Goal: Information Seeking & Learning: Learn about a topic

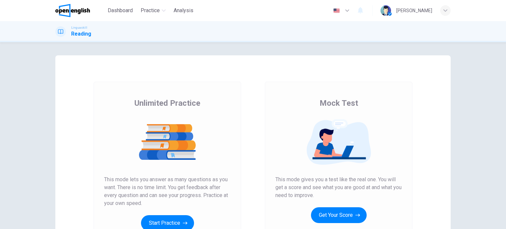
scroll to position [66, 0]
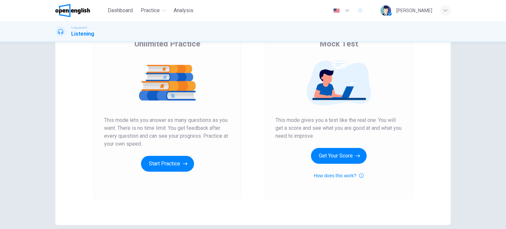
scroll to position [90, 0]
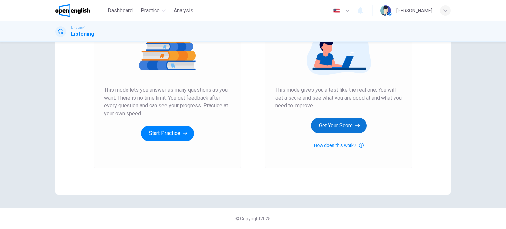
click at [321, 127] on button "Get Your Score" at bounding box center [339, 126] width 56 height 16
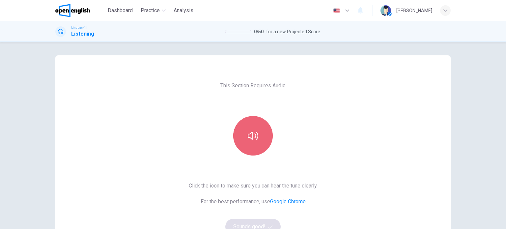
click at [233, 132] on button "button" at bounding box center [253, 136] width 40 height 40
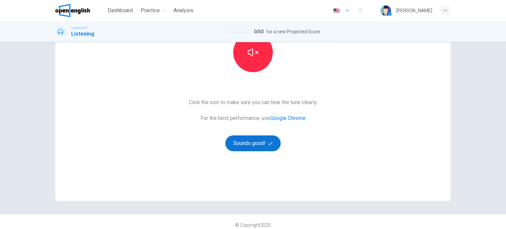
scroll to position [90, 0]
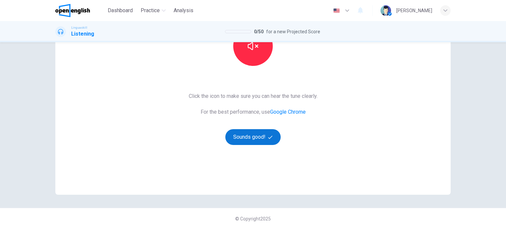
click at [250, 142] on button "Sounds good!" at bounding box center [252, 137] width 55 height 16
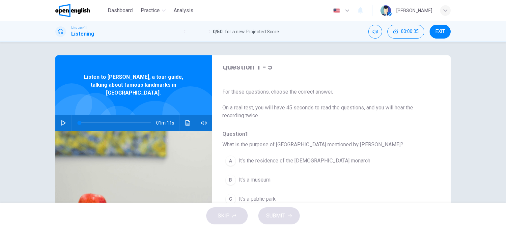
scroll to position [0, 0]
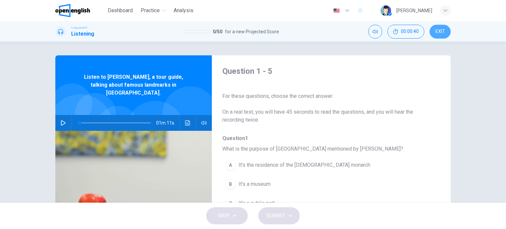
drag, startPoint x: 438, startPoint y: 32, endPoint x: 280, endPoint y: 26, distance: 158.0
click at [439, 32] on span "EXIT" at bounding box center [441, 31] width 10 height 5
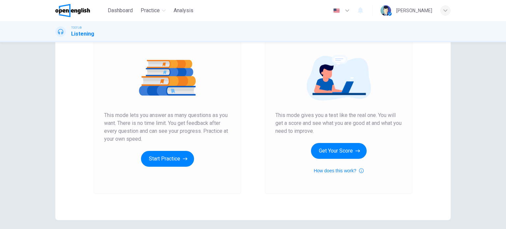
scroll to position [66, 0]
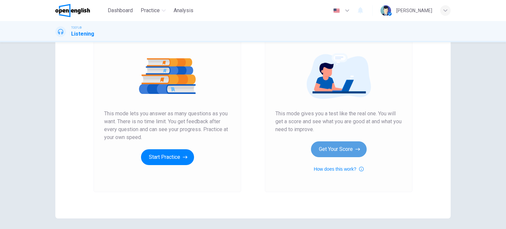
click at [332, 147] on button "Get Your Score" at bounding box center [339, 149] width 56 height 16
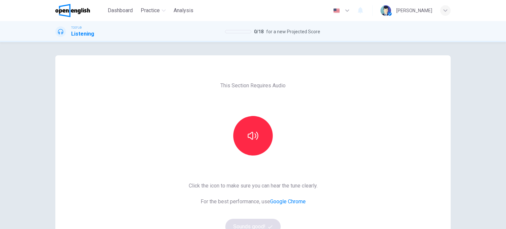
click at [230, 132] on div at bounding box center [253, 136] width 71 height 40
click at [234, 131] on button "button" at bounding box center [253, 136] width 40 height 40
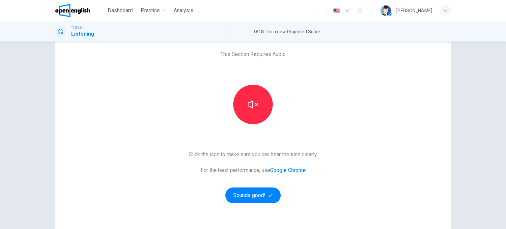
scroll to position [33, 0]
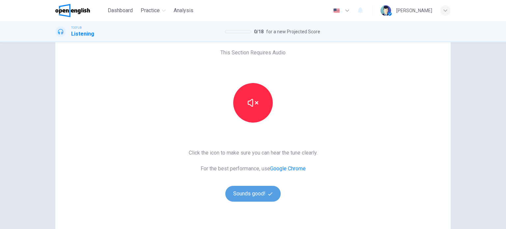
click at [254, 189] on button "Sounds good!" at bounding box center [252, 194] width 55 height 16
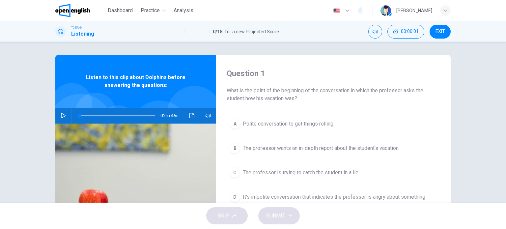
scroll to position [0, 0]
click at [63, 111] on button "button" at bounding box center [63, 116] width 11 height 16
click at [61, 117] on icon "button" at bounding box center [63, 115] width 5 height 5
type input "*"
click at [58, 108] on button "button" at bounding box center [63, 116] width 11 height 16
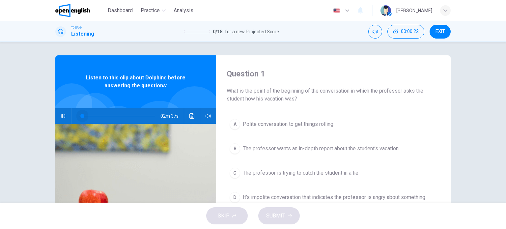
click at [81, 116] on span at bounding box center [82, 116] width 4 height 4
click at [63, 116] on icon "button" at bounding box center [63, 116] width 4 height 4
click at [61, 112] on button "button" at bounding box center [63, 116] width 11 height 16
click at [166, 84] on span "Listen to this clip about Dolphins before answering the questions:" at bounding box center [136, 82] width 118 height 16
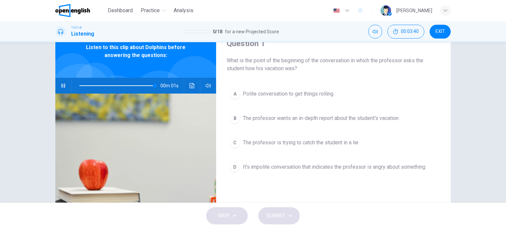
scroll to position [33, 0]
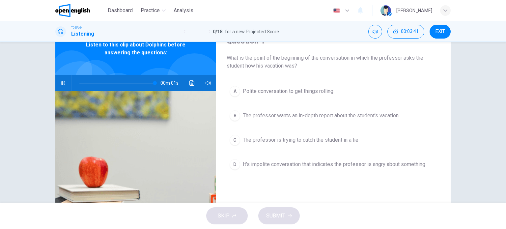
type input "*"
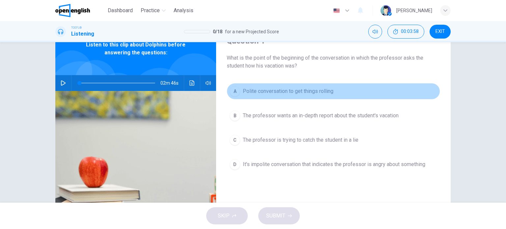
click at [286, 97] on button "A Polite conversation to get things rolling" at bounding box center [334, 91] width 214 height 16
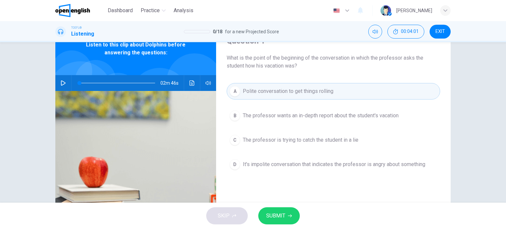
click at [280, 215] on span "SUBMIT" at bounding box center [275, 215] width 19 height 9
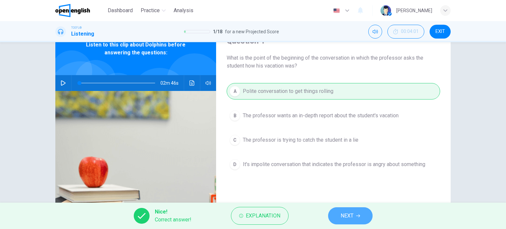
click at [349, 214] on span "NEXT" at bounding box center [347, 215] width 13 height 9
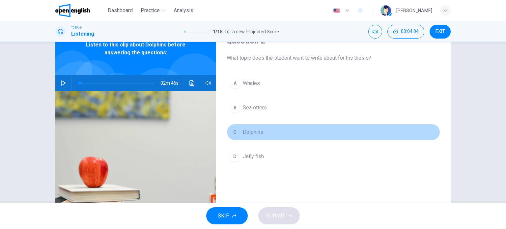
click at [267, 139] on button "C Dolphins" at bounding box center [334, 132] width 214 height 16
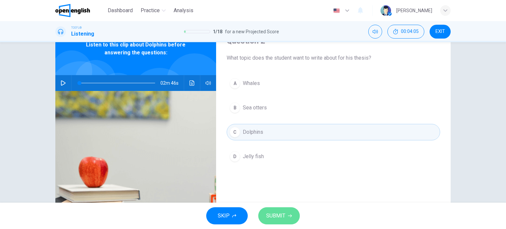
click at [281, 216] on span "SUBMIT" at bounding box center [275, 215] width 19 height 9
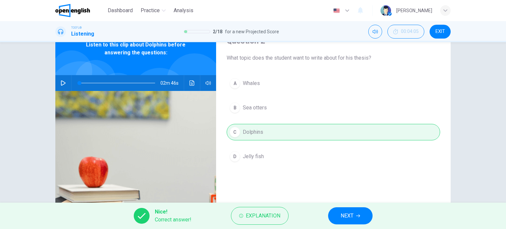
click at [344, 211] on span "NEXT" at bounding box center [347, 215] width 13 height 9
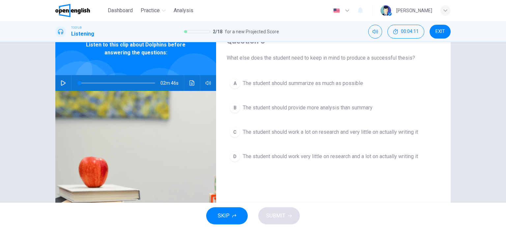
click at [316, 111] on span "The student should provide more analysis than summary" at bounding box center [308, 108] width 130 height 8
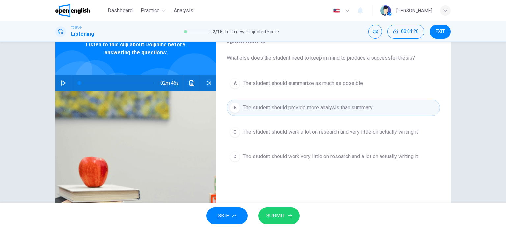
click at [281, 211] on button "SUBMIT" at bounding box center [279, 215] width 42 height 17
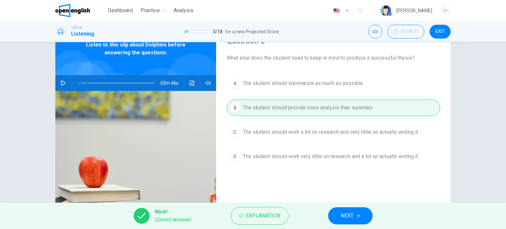
click at [344, 210] on button "NEXT" at bounding box center [350, 215] width 44 height 17
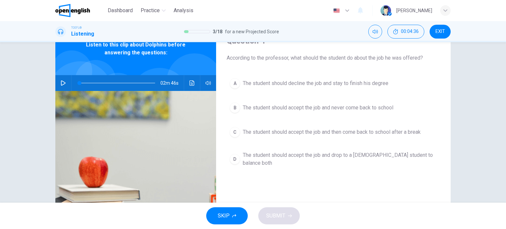
click at [292, 88] on button "A The student should decline the job and stay to finish his degree" at bounding box center [334, 83] width 214 height 16
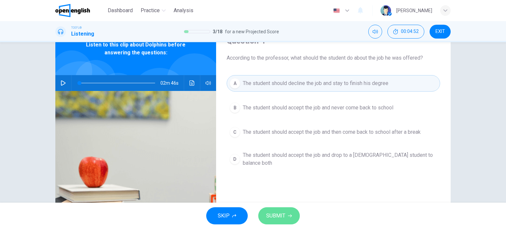
click at [283, 216] on span "SUBMIT" at bounding box center [275, 215] width 19 height 9
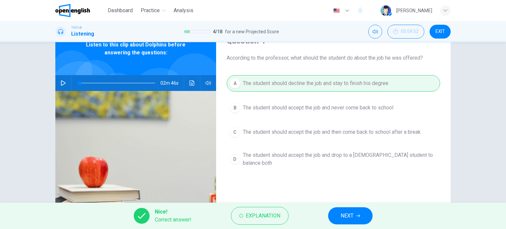
click at [340, 220] on button "NEXT" at bounding box center [350, 215] width 44 height 17
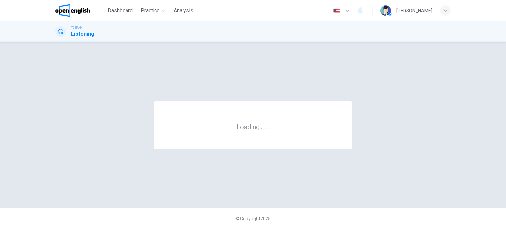
scroll to position [0, 0]
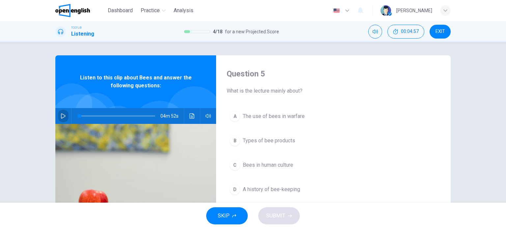
click at [58, 116] on button "button" at bounding box center [63, 116] width 11 height 16
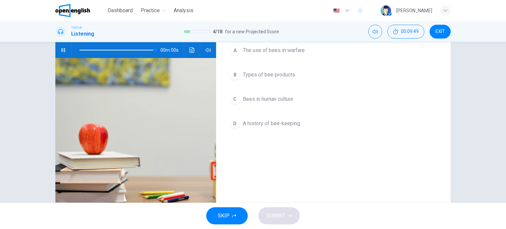
type input "*"
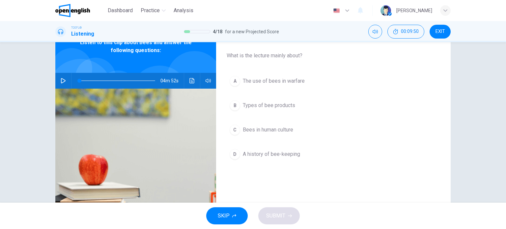
scroll to position [33, 0]
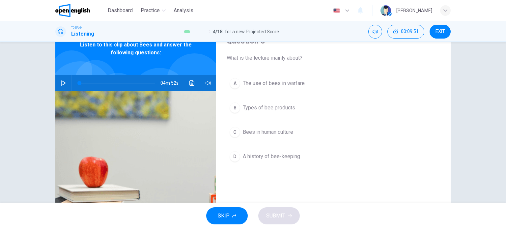
click at [258, 87] on button "A The use of bees in warfare" at bounding box center [334, 83] width 214 height 16
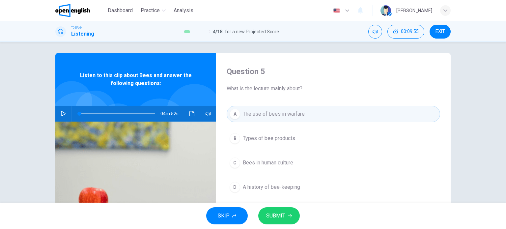
scroll to position [0, 0]
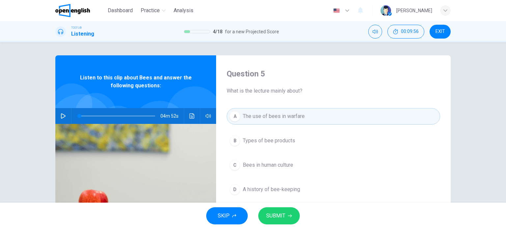
click at [284, 209] on button "SUBMIT" at bounding box center [279, 215] width 42 height 17
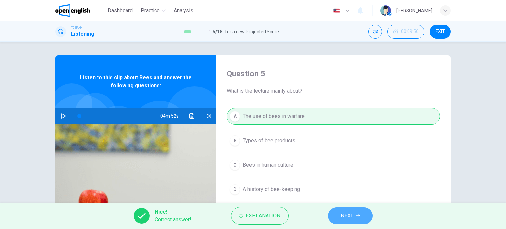
click at [344, 214] on span "NEXT" at bounding box center [347, 215] width 13 height 9
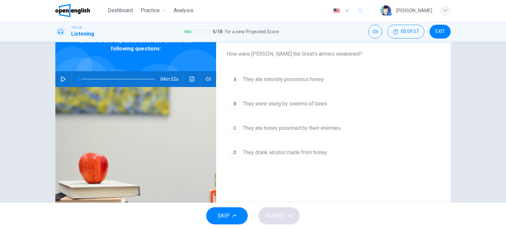
scroll to position [33, 0]
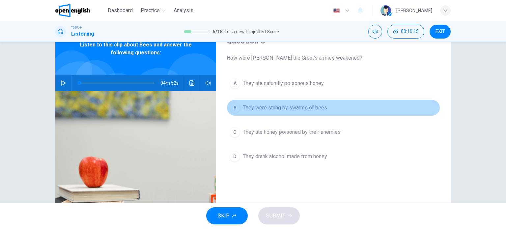
click at [282, 108] on span "They were stung by swarms of bees" at bounding box center [285, 108] width 84 height 8
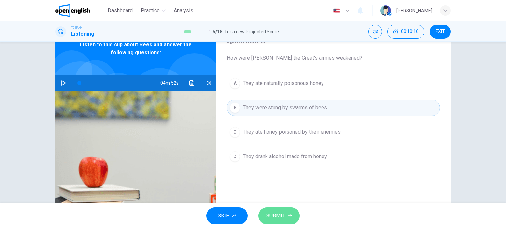
click at [288, 217] on icon "button" at bounding box center [290, 216] width 4 height 4
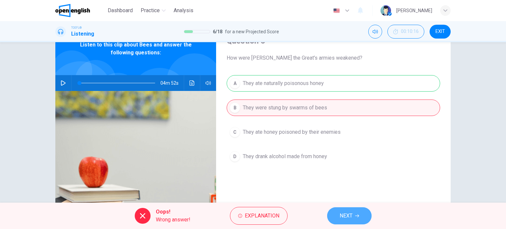
click at [354, 216] on button "NEXT" at bounding box center [349, 215] width 44 height 17
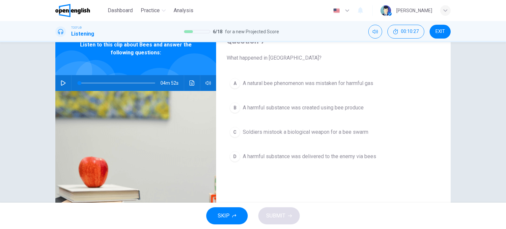
click at [286, 159] on span "A harmful substance was delivered to the enemy via bees" at bounding box center [309, 157] width 133 height 8
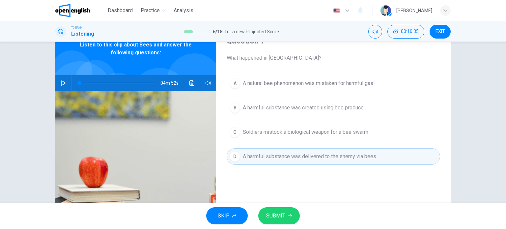
click at [289, 215] on icon "button" at bounding box center [290, 216] width 4 height 4
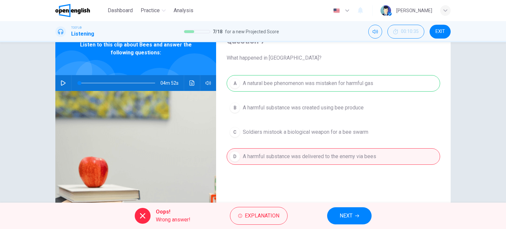
drag, startPoint x: 327, startPoint y: 211, endPoint x: 332, endPoint y: 211, distance: 4.6
click at [327, 211] on div "Oops! Wrong answer! Explanation NEXT" at bounding box center [253, 216] width 506 height 26
click at [336, 212] on button "NEXT" at bounding box center [349, 215] width 44 height 17
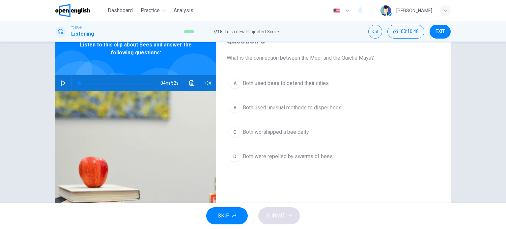
click at [274, 92] on div "A Both used bees to defend their cities B Both used unusual methods to dispel b…" at bounding box center [334, 126] width 214 height 103
click at [276, 86] on span "Both used bees to defend their cities" at bounding box center [286, 83] width 86 height 8
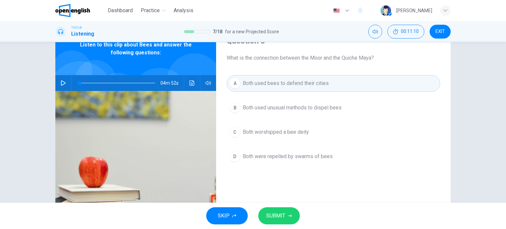
click at [191, 85] on icon "Click to see the audio transcription" at bounding box center [192, 82] width 5 height 5
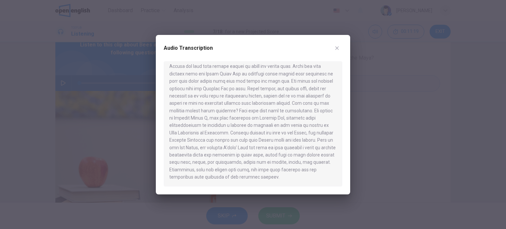
scroll to position [292, 0]
click at [335, 46] on icon "button" at bounding box center [337, 47] width 5 height 5
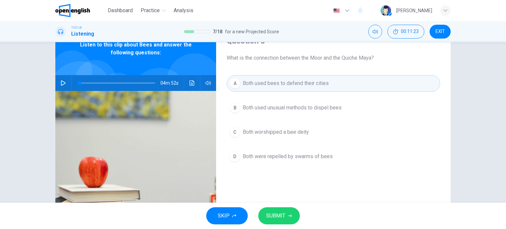
drag, startPoint x: 326, startPoint y: 169, endPoint x: 326, endPoint y: 158, distance: 10.9
click at [326, 164] on div "A Both used bees to defend their cities B Both used unusual methods to dispel b…" at bounding box center [334, 126] width 214 height 103
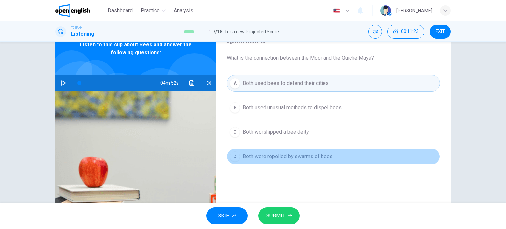
click at [326, 155] on span "Both were repelled by swarms of bees" at bounding box center [288, 157] width 90 height 8
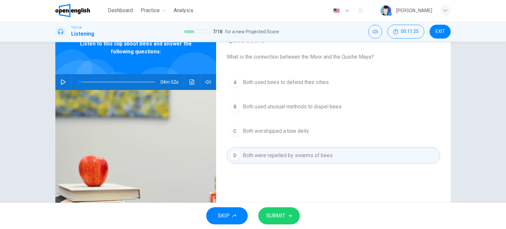
scroll to position [33, 0]
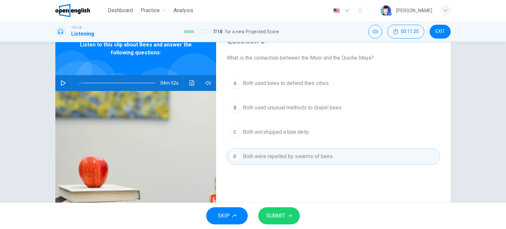
click at [283, 212] on span "SUBMIT" at bounding box center [275, 215] width 19 height 9
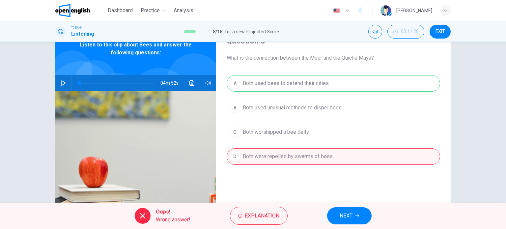
click at [337, 208] on button "NEXT" at bounding box center [349, 215] width 44 height 17
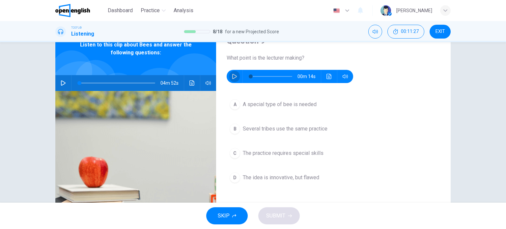
click at [232, 75] on icon "button" at bounding box center [234, 76] width 5 height 5
click at [289, 131] on span "Several tribes use the same practice" at bounding box center [285, 129] width 85 height 8
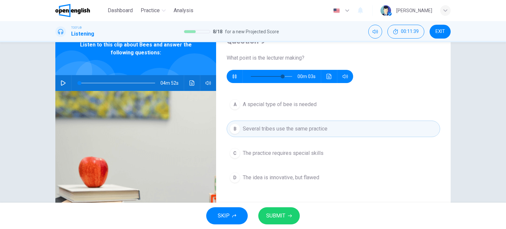
click at [289, 148] on button "C The practice requires special skills" at bounding box center [334, 153] width 214 height 16
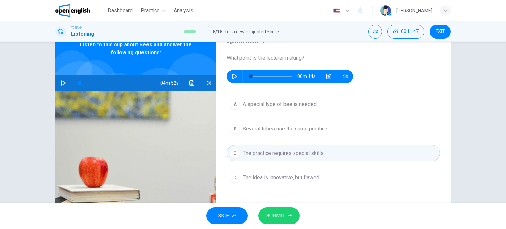
click at [235, 74] on icon "button" at bounding box center [234, 76] width 5 height 5
type input "*"
click at [281, 180] on span "The idea is innovative, but flawed" at bounding box center [281, 178] width 76 height 8
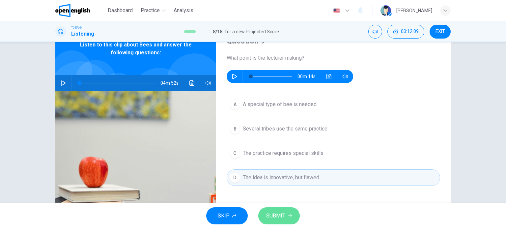
click at [289, 213] on button "SUBMIT" at bounding box center [279, 215] width 42 height 17
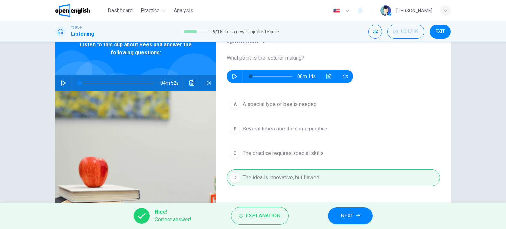
click at [342, 216] on span "NEXT" at bounding box center [347, 215] width 13 height 9
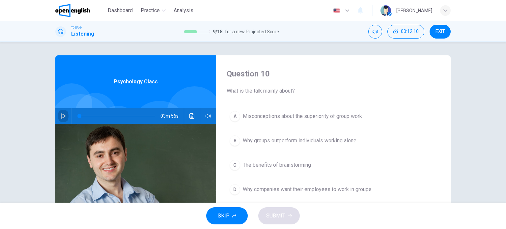
click at [66, 115] on button "button" at bounding box center [63, 116] width 11 height 16
click at [46, 104] on div "Question 10 What is the talk mainly about? A Misconceptions about the superiori…" at bounding box center [253, 169] width 417 height 229
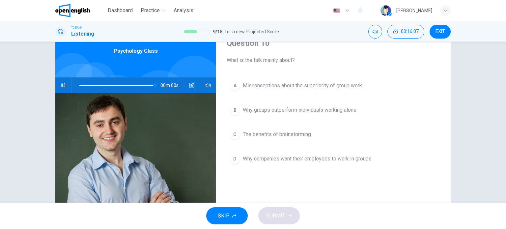
scroll to position [33, 0]
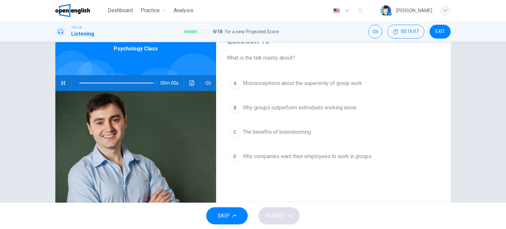
type input "*"
click at [306, 160] on span "Why companies want their employees to work in groups" at bounding box center [307, 157] width 129 height 8
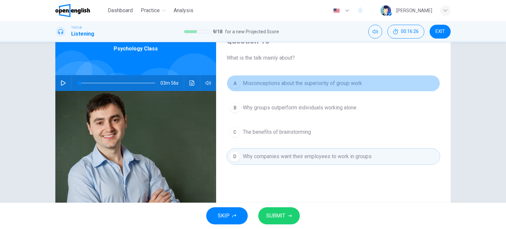
click at [313, 87] on span "Misconceptions about the superiority of group work" at bounding box center [302, 83] width 119 height 8
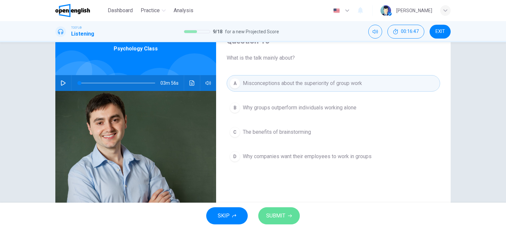
click at [282, 217] on span "SUBMIT" at bounding box center [275, 215] width 19 height 9
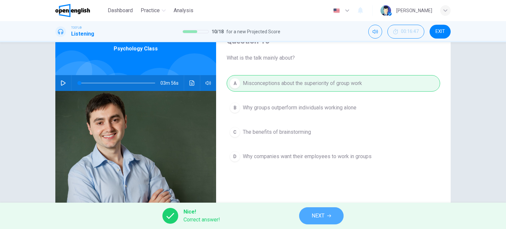
click at [332, 215] on button "NEXT" at bounding box center [321, 215] width 44 height 17
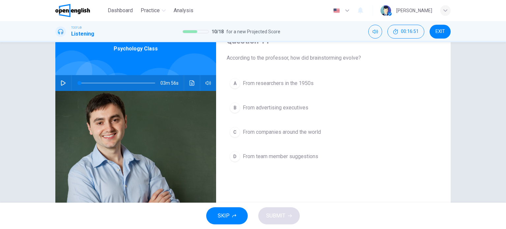
click at [288, 90] on button "A From researchers in the 1950s" at bounding box center [334, 83] width 214 height 16
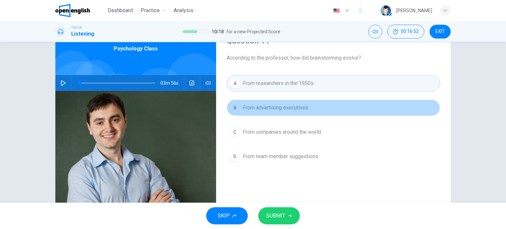
click at [292, 110] on span "From advertising executives" at bounding box center [276, 108] width 66 height 8
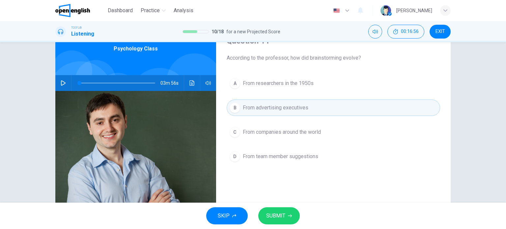
click at [283, 217] on span "SUBMIT" at bounding box center [275, 215] width 19 height 9
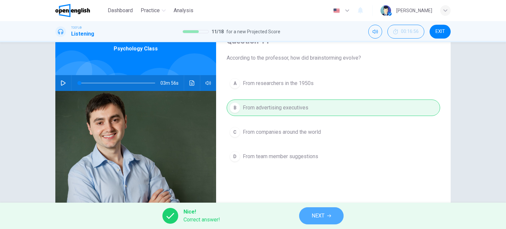
click at [325, 215] on button "NEXT" at bounding box center [321, 215] width 44 height 17
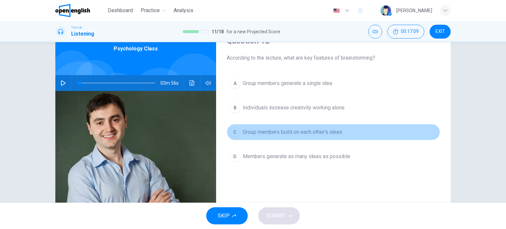
click at [285, 133] on span "Group members build on each other's ideas" at bounding box center [293, 132] width 100 height 8
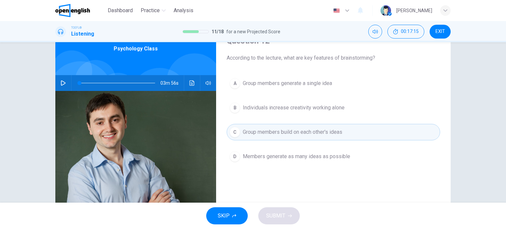
drag, startPoint x: 282, startPoint y: 84, endPoint x: 289, endPoint y: 178, distance: 94.2
click at [289, 178] on div "Question 12 According to the lecture, what are key features of brainstorming? A…" at bounding box center [333, 136] width 235 height 229
click at [288, 158] on span "Members generate as many ideas as possible" at bounding box center [296, 157] width 107 height 8
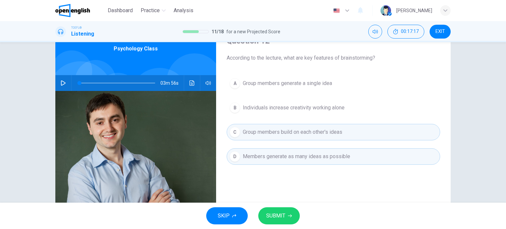
click at [289, 213] on button "SUBMIT" at bounding box center [279, 215] width 42 height 17
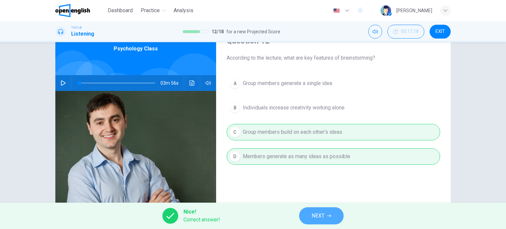
click at [316, 216] on span "NEXT" at bounding box center [318, 215] width 13 height 9
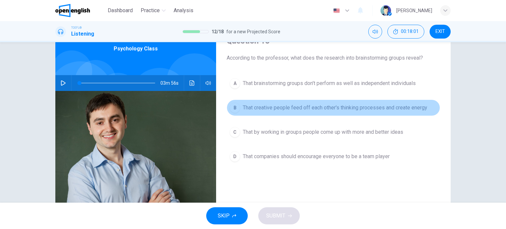
click at [285, 113] on button "B That creative people feed off each other's thinking processes and create ener…" at bounding box center [334, 108] width 214 height 16
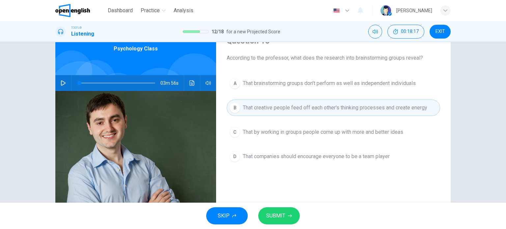
click at [273, 215] on span "SUBMIT" at bounding box center [275, 215] width 19 height 9
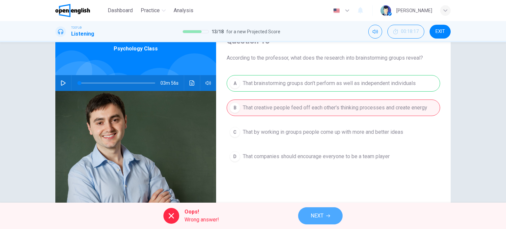
click at [319, 215] on span "NEXT" at bounding box center [317, 215] width 13 height 9
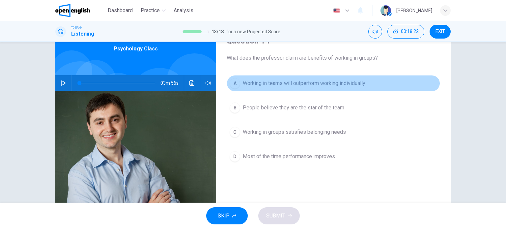
click at [299, 86] on span "Working in teams will outperform working individually" at bounding box center [304, 83] width 123 height 8
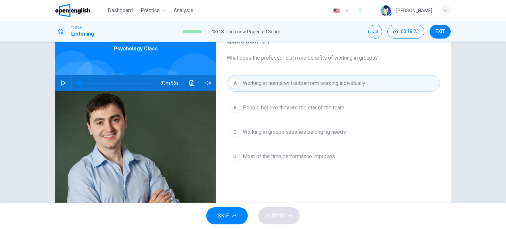
click at [287, 110] on span "People believe they are the star of the team" at bounding box center [294, 108] width 102 height 8
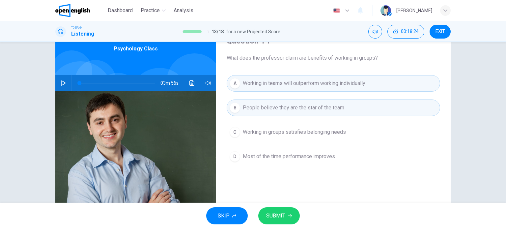
click at [290, 79] on span "Working in teams will outperform working individually" at bounding box center [304, 83] width 123 height 8
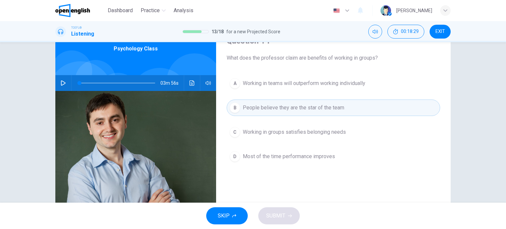
drag, startPoint x: 291, startPoint y: 161, endPoint x: 295, endPoint y: 168, distance: 8.0
click at [295, 168] on div "A Working in teams will outperform working individually B People believe they a…" at bounding box center [334, 126] width 214 height 103
click at [292, 129] on span "Working in groups satisfies belonging needs" at bounding box center [294, 132] width 103 height 8
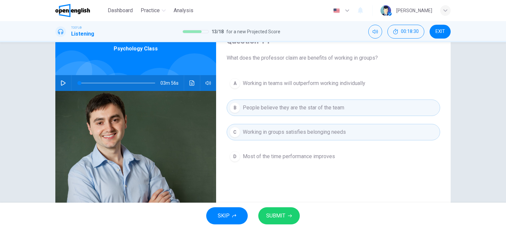
drag, startPoint x: 290, startPoint y: 212, endPoint x: 269, endPoint y: 205, distance: 22.8
click at [290, 212] on button "SUBMIT" at bounding box center [279, 215] width 42 height 17
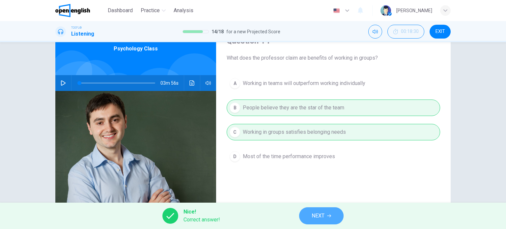
drag, startPoint x: 326, startPoint y: 215, endPoint x: 324, endPoint y: 211, distance: 4.7
click at [326, 215] on button "NEXT" at bounding box center [321, 215] width 44 height 17
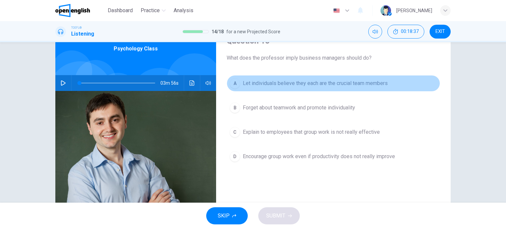
click at [301, 86] on span "Let individuals believe they each are the crucial team members" at bounding box center [315, 83] width 145 height 8
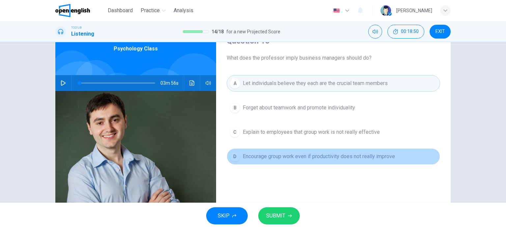
click at [287, 160] on span "Encourage group work even if productivity does not really improve" at bounding box center [319, 157] width 152 height 8
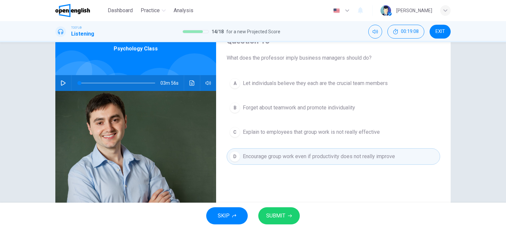
click at [282, 220] on span "SUBMIT" at bounding box center [275, 215] width 19 height 9
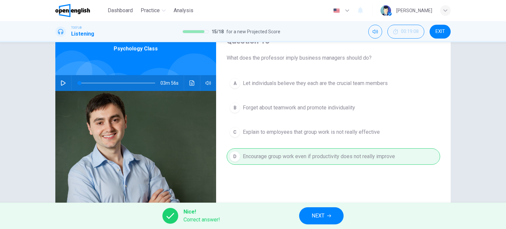
drag, startPoint x: 305, startPoint y: 215, endPoint x: 270, endPoint y: 200, distance: 37.3
click at [272, 201] on div "Dashboard Practice Analysis English ** ​ [PERSON_NAME] TOEFL® Listening 15 / 18…" at bounding box center [253, 114] width 506 height 229
click at [313, 213] on span "NEXT" at bounding box center [318, 215] width 13 height 9
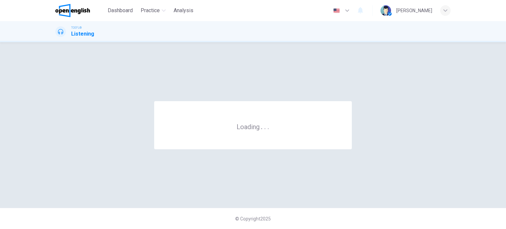
scroll to position [0, 0]
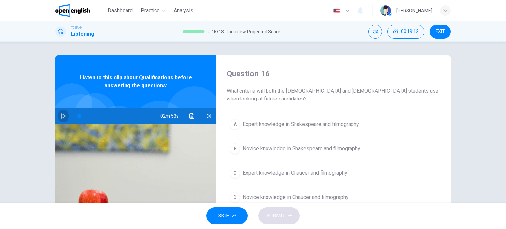
click at [61, 118] on icon "button" at bounding box center [63, 115] width 5 height 5
click at [84, 115] on span at bounding box center [86, 116] width 4 height 4
type input "*"
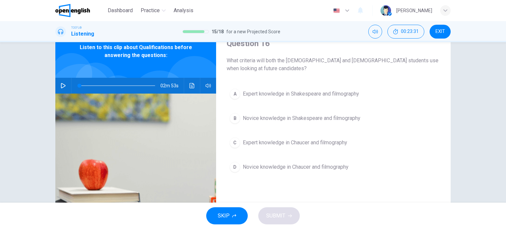
scroll to position [33, 0]
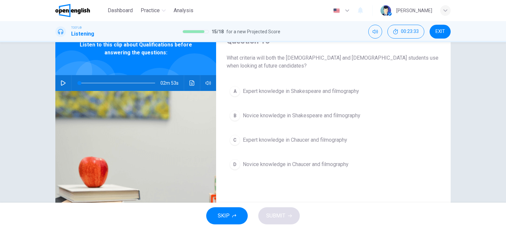
click at [295, 92] on span "Expert knowledge in Shakespeare and filmography" at bounding box center [301, 91] width 116 height 8
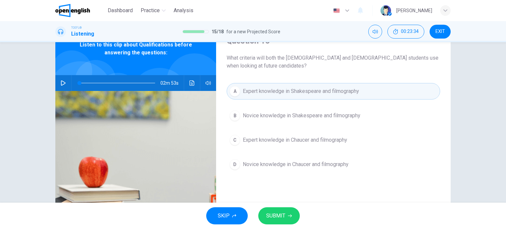
click at [295, 116] on span "Novice knowledge in Shakespeare and filmography" at bounding box center [302, 116] width 118 height 8
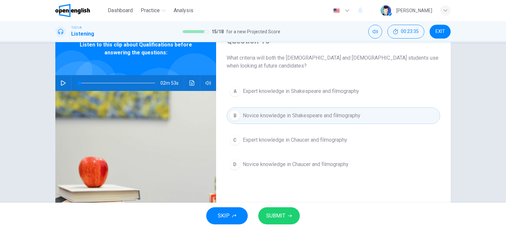
click at [292, 97] on button "A Expert knowledge in Shakespeare and filmography" at bounding box center [334, 91] width 214 height 16
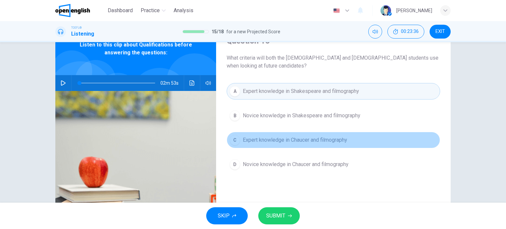
click at [279, 142] on span "Expert knowledge in Chaucer and filmography" at bounding box center [295, 140] width 104 height 8
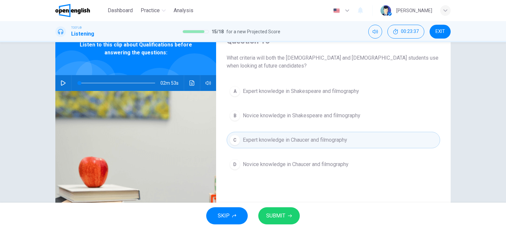
click at [300, 85] on button "A Expert knowledge in Shakespeare and filmography" at bounding box center [334, 91] width 214 height 16
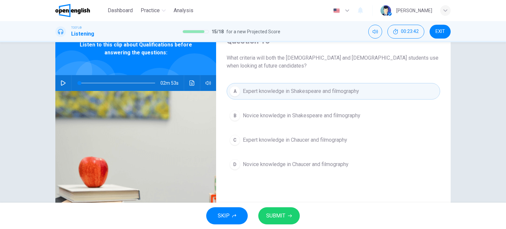
click at [276, 209] on button "SUBMIT" at bounding box center [279, 215] width 42 height 17
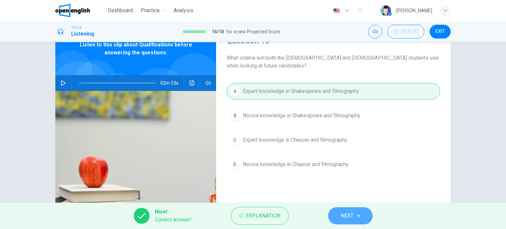
click at [348, 212] on span "NEXT" at bounding box center [347, 215] width 13 height 9
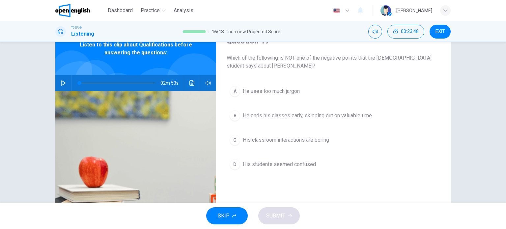
click at [316, 120] on button "B He ends his classes early, skipping out on valuable time" at bounding box center [334, 115] width 214 height 16
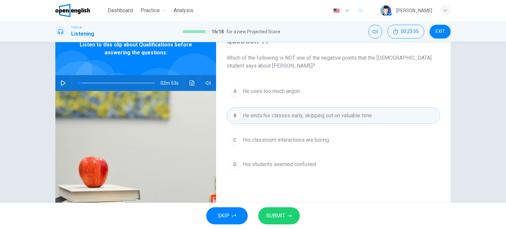
click at [290, 98] on button "A He uses too much jargon" at bounding box center [334, 91] width 214 height 16
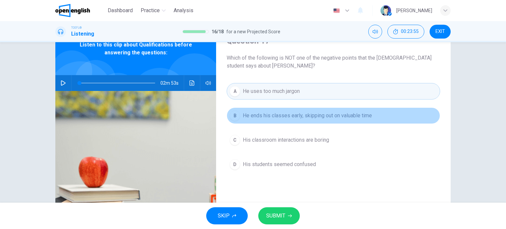
click at [288, 112] on span "He ends his classes early, skipping out on valuable time" at bounding box center [307, 116] width 129 height 8
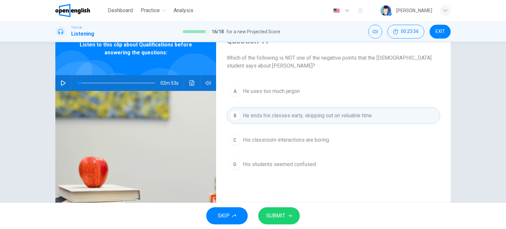
click at [296, 161] on span "His students seemed confused" at bounding box center [279, 165] width 73 height 8
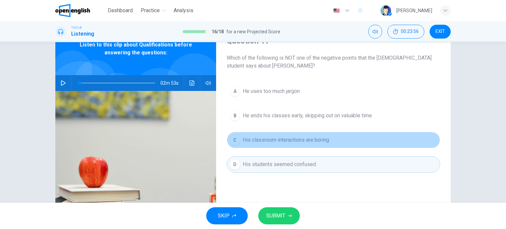
click at [299, 142] on span "His classroom interactions are boring" at bounding box center [286, 140] width 86 height 8
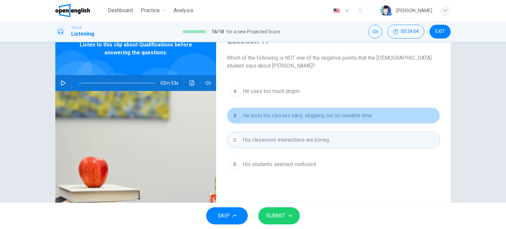
click at [281, 118] on span "He ends his classes early, skipping out on valuable time" at bounding box center [307, 116] width 129 height 8
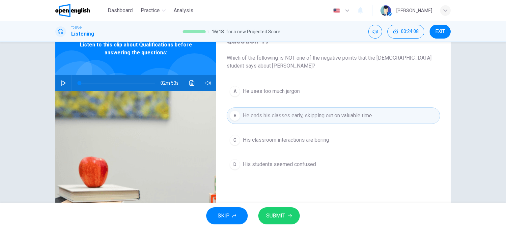
click at [283, 214] on span "SUBMIT" at bounding box center [275, 215] width 19 height 9
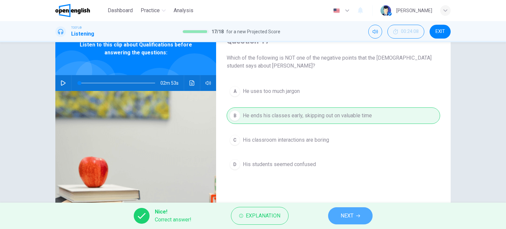
click at [344, 214] on span "NEXT" at bounding box center [347, 215] width 13 height 9
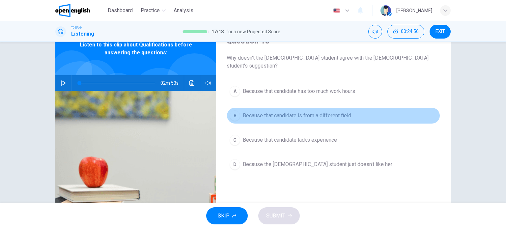
click at [300, 112] on button "B Because that candidate is from a different field" at bounding box center [334, 115] width 214 height 16
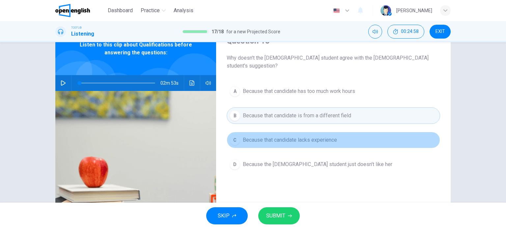
click at [305, 138] on button "C Because that candidate lacks experience" at bounding box center [334, 140] width 214 height 16
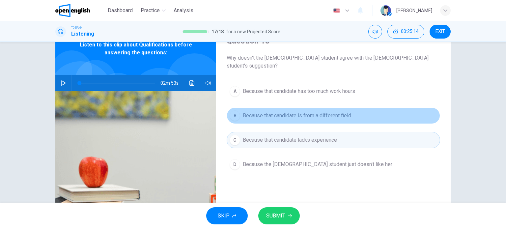
click at [320, 113] on button "B Because that candidate is from a different field" at bounding box center [334, 115] width 214 height 16
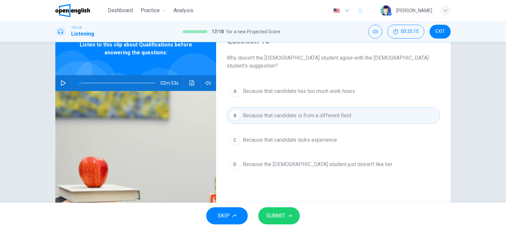
click at [304, 87] on span "Because that candidate has too much work hours" at bounding box center [299, 91] width 112 height 8
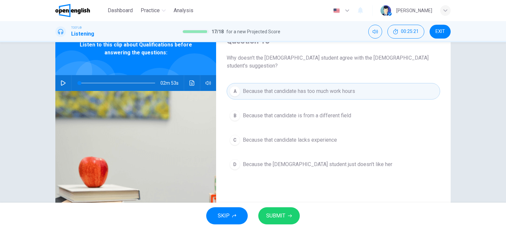
drag, startPoint x: 315, startPoint y: 131, endPoint x: 336, endPoint y: 66, distance: 68.6
click at [336, 66] on div "Question 18 Why doesn't the [DEMOGRAPHIC_DATA] student agree with the [DEMOGRAP…" at bounding box center [333, 136] width 235 height 229
click at [265, 139] on button "C Because that candidate lacks experience" at bounding box center [334, 140] width 214 height 16
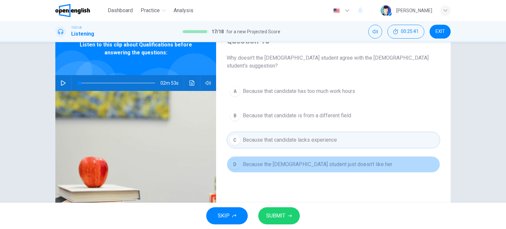
click at [290, 163] on button "D Because the [DEMOGRAPHIC_DATA] student just doesn't like her" at bounding box center [334, 164] width 214 height 16
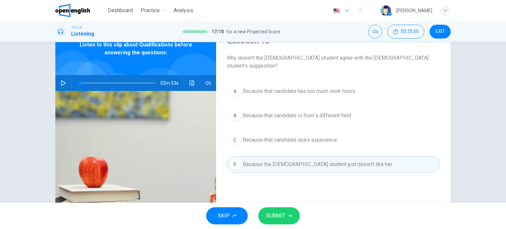
drag, startPoint x: 313, startPoint y: 87, endPoint x: 296, endPoint y: 163, distance: 78.5
click at [296, 163] on div "A Because that candidate has too much work hours B Because that candidate is fr…" at bounding box center [334, 134] width 214 height 103
click at [296, 162] on button "D Because the [DEMOGRAPHIC_DATA] student just doesn't like her" at bounding box center [334, 164] width 214 height 16
click at [189, 87] on button "Click to see the audio transcription" at bounding box center [192, 83] width 11 height 16
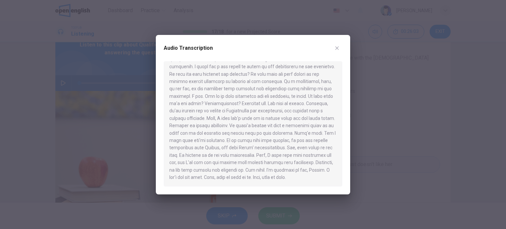
scroll to position [137, 0]
click at [337, 47] on icon "button" at bounding box center [337, 47] width 5 height 5
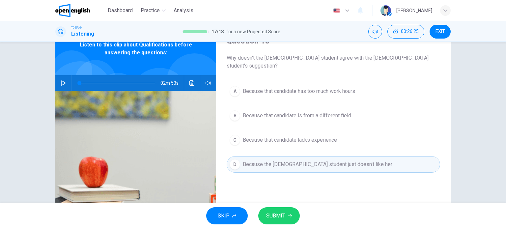
click at [297, 90] on button "A Because that candidate has too much work hours" at bounding box center [334, 91] width 214 height 16
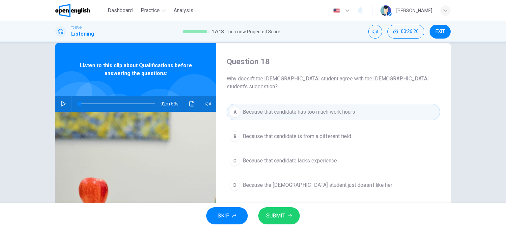
scroll to position [33, 0]
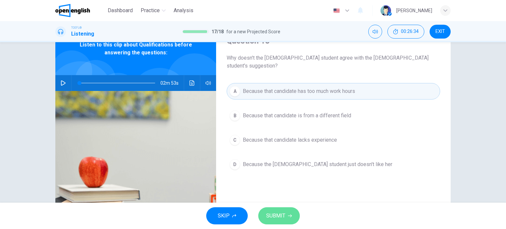
click at [276, 216] on span "SUBMIT" at bounding box center [275, 215] width 19 height 9
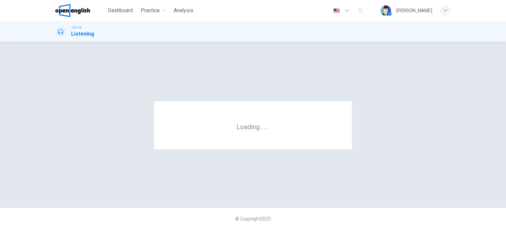
scroll to position [0, 0]
